Goal: Transaction & Acquisition: Download file/media

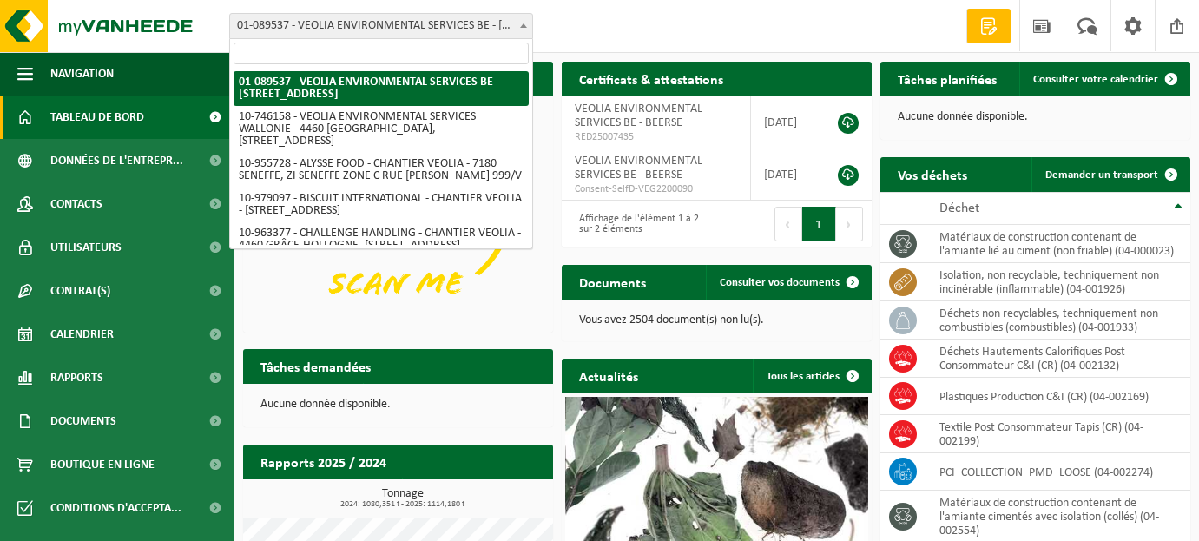
click at [524, 25] on b at bounding box center [523, 25] width 7 height 4
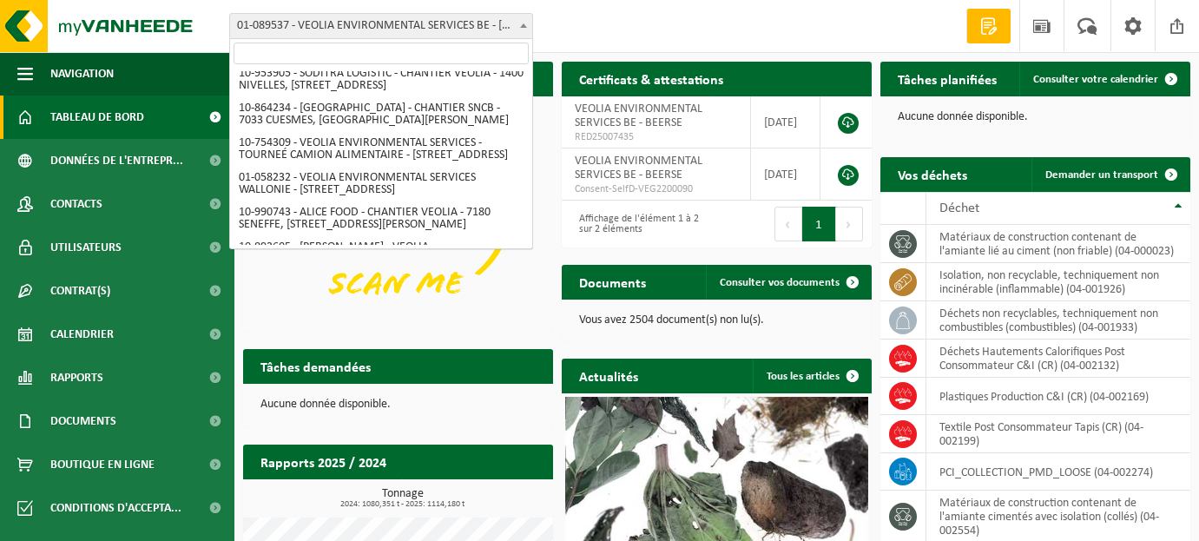
scroll to position [1055, 0]
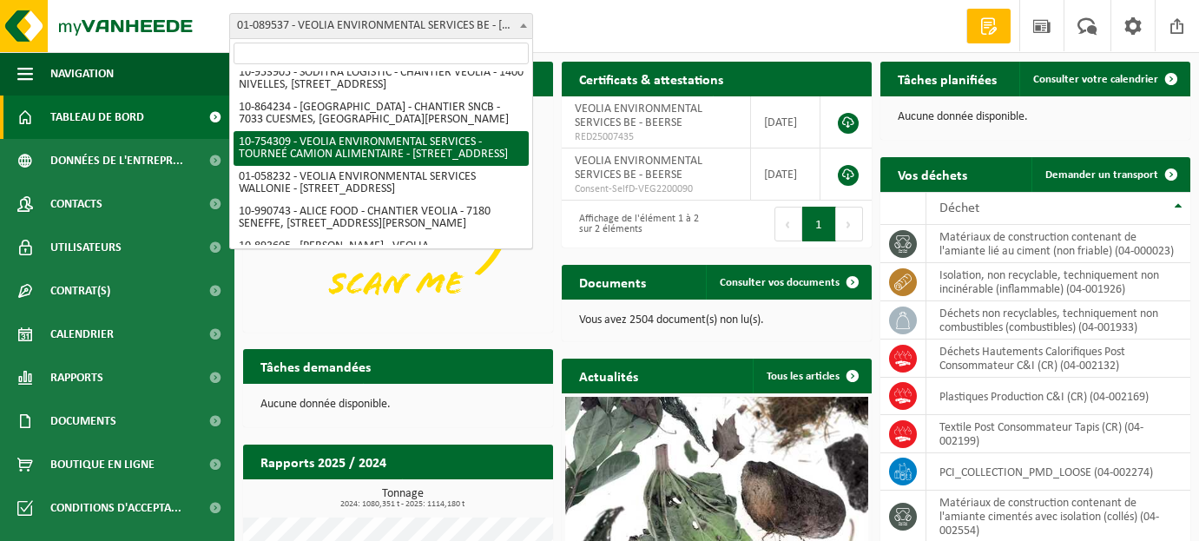
select select "95907"
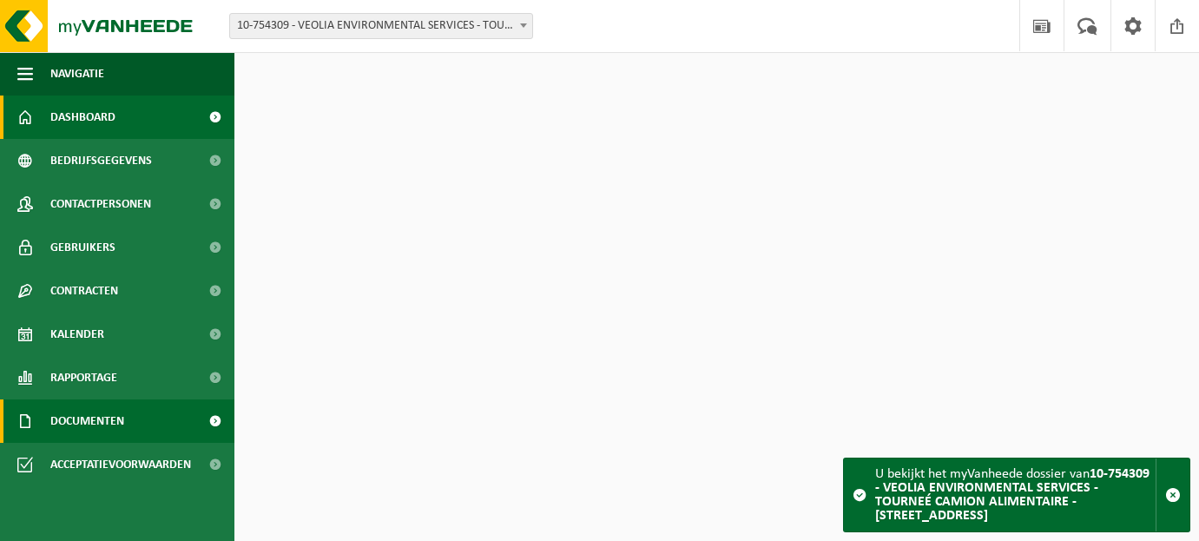
click at [84, 414] on span "Documenten" at bounding box center [87, 420] width 74 height 43
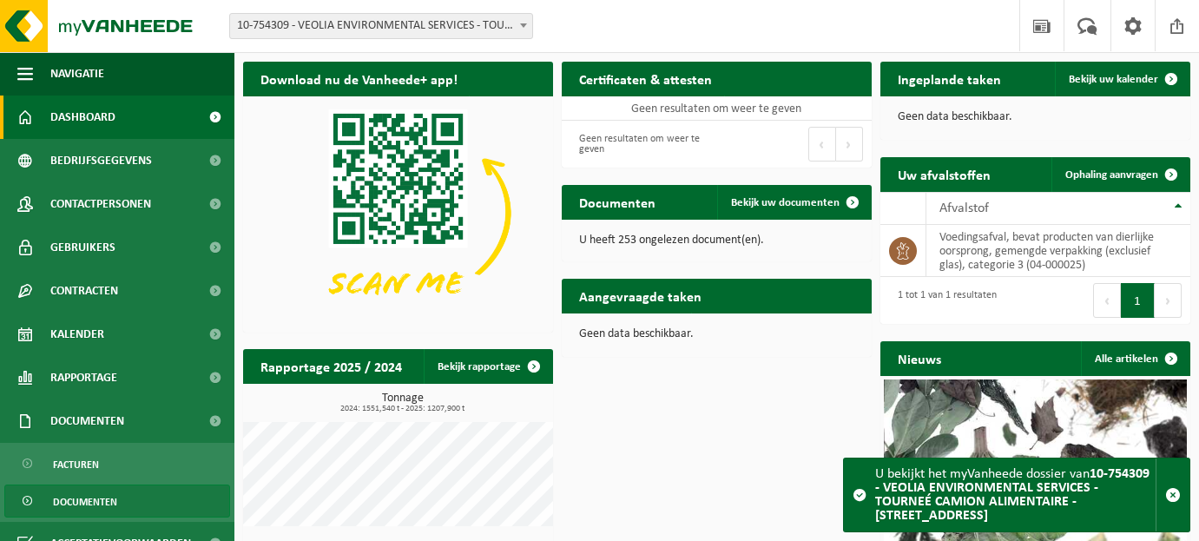
click at [81, 501] on span "Documenten" at bounding box center [85, 501] width 64 height 33
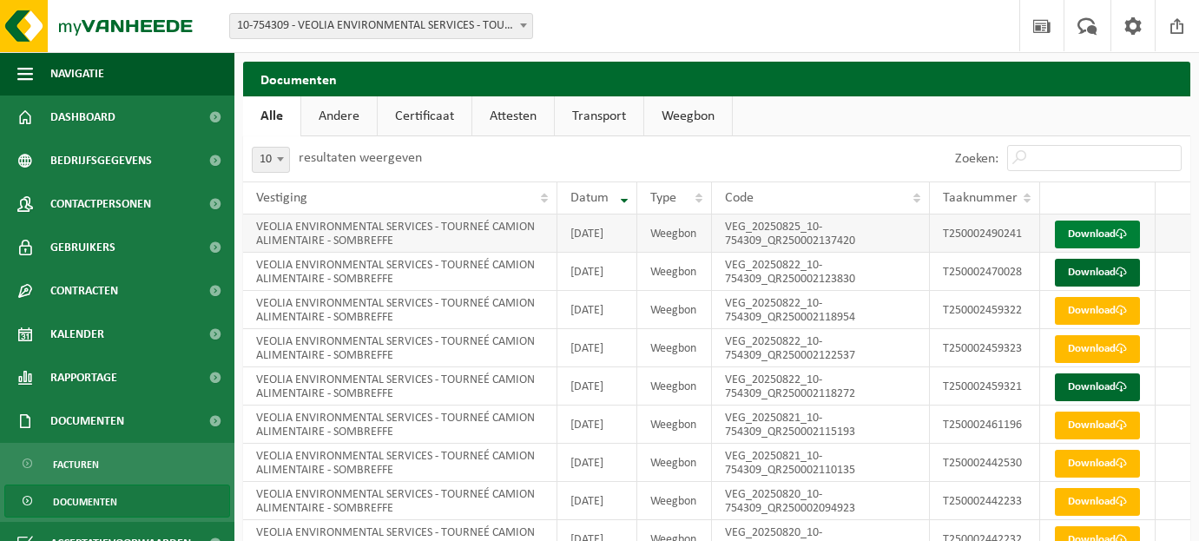
click at [1106, 242] on link "Download" at bounding box center [1097, 235] width 85 height 28
click at [1116, 278] on span at bounding box center [1121, 272] width 11 height 11
